Goal: Transaction & Acquisition: Obtain resource

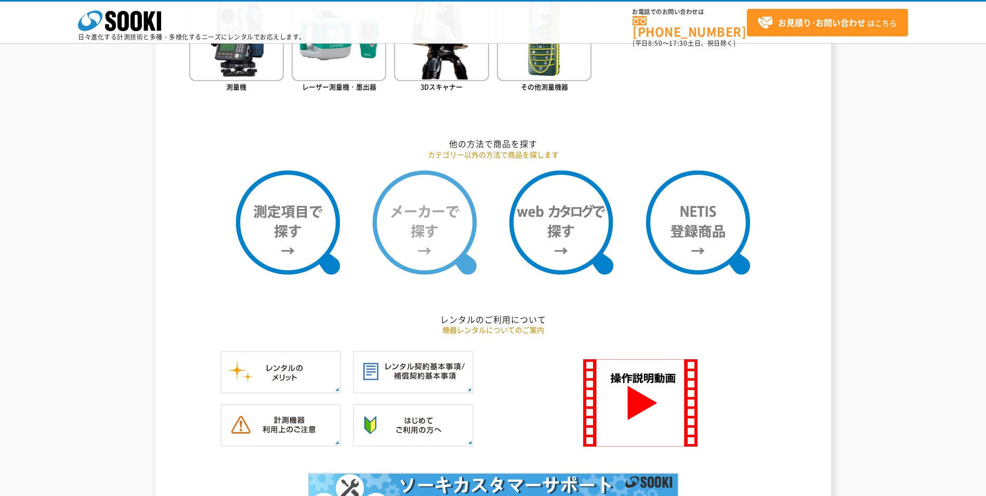
click at [445, 232] on img at bounding box center [425, 223] width 104 height 104
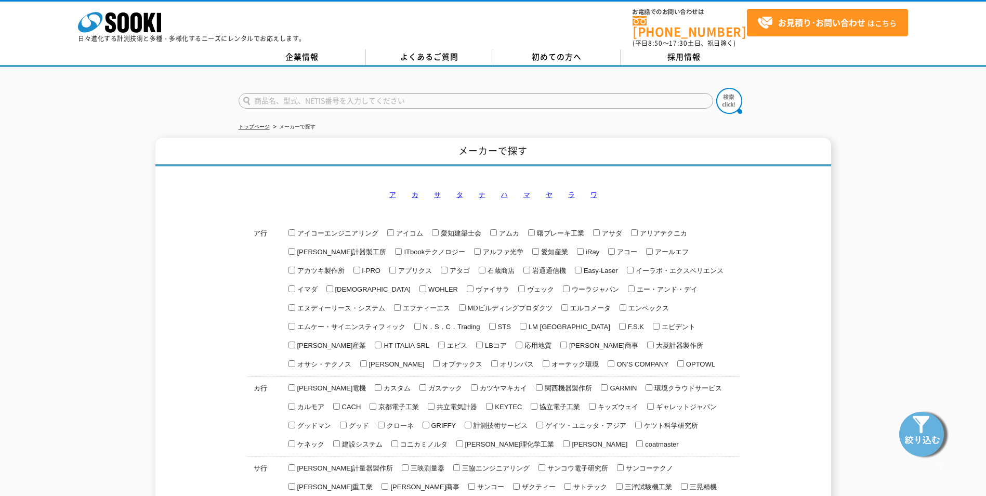
click at [529, 191] on link "マ" at bounding box center [527, 195] width 7 height 8
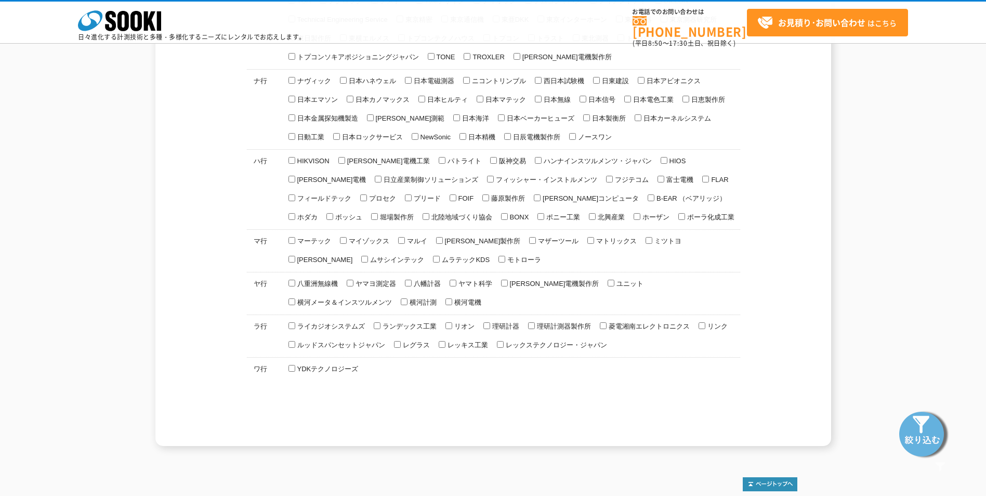
scroll to position [672, 0]
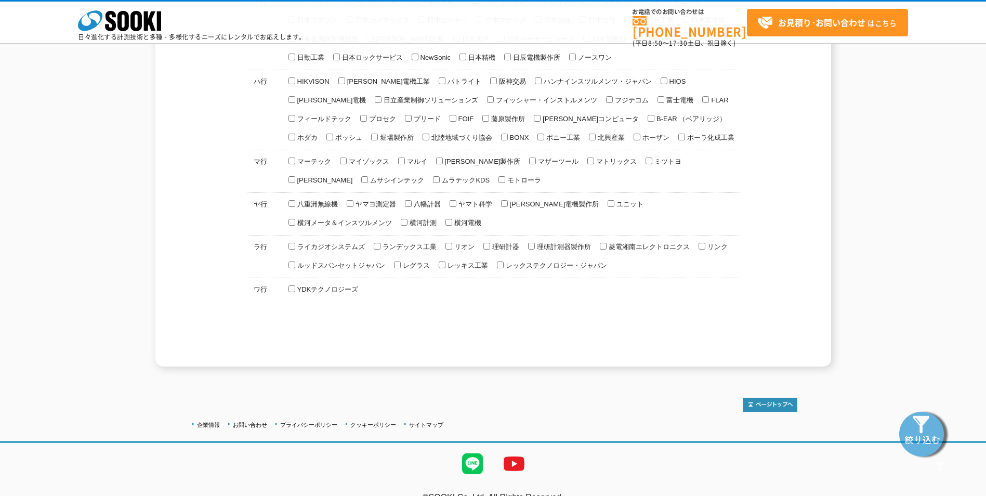
click at [529, 158] on input "マザーツール" at bounding box center [532, 161] width 7 height 7
checkbox input "true"
click at [920, 434] on img at bounding box center [924, 434] width 52 height 52
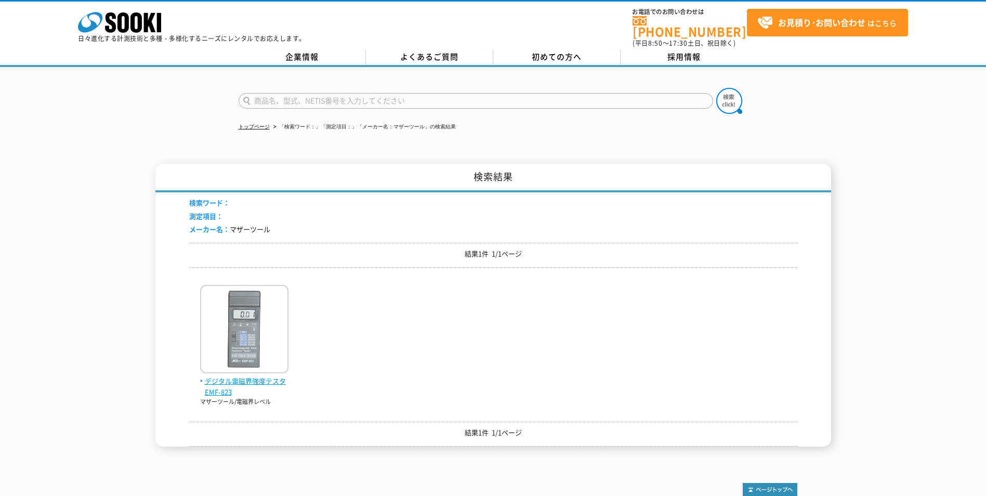
click at [280, 347] on img at bounding box center [244, 330] width 88 height 91
